Goal: Check status: Check status

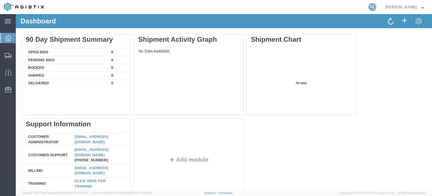
click at [372, 5] on icon at bounding box center [373, 7] width 8 height 8
click at [372, 7] on icon at bounding box center [373, 7] width 8 height 8
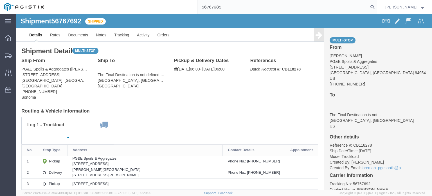
type input "56767685"
